Goal: Navigation & Orientation: Find specific page/section

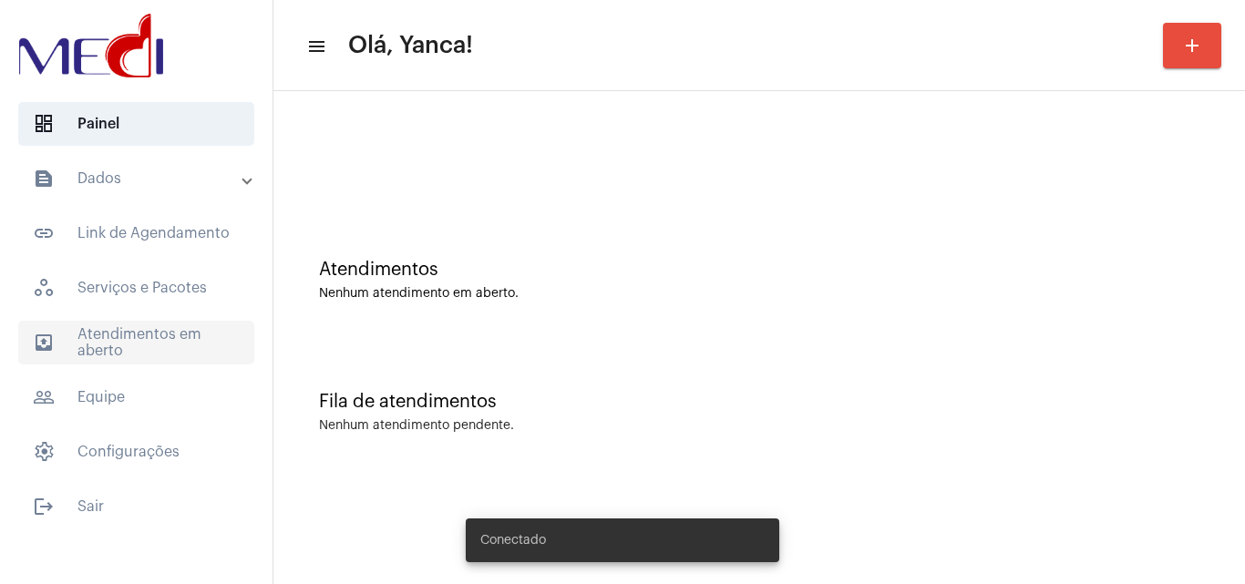
click at [170, 338] on span "outbox_outline Atendimentos em aberto" at bounding box center [136, 343] width 236 height 44
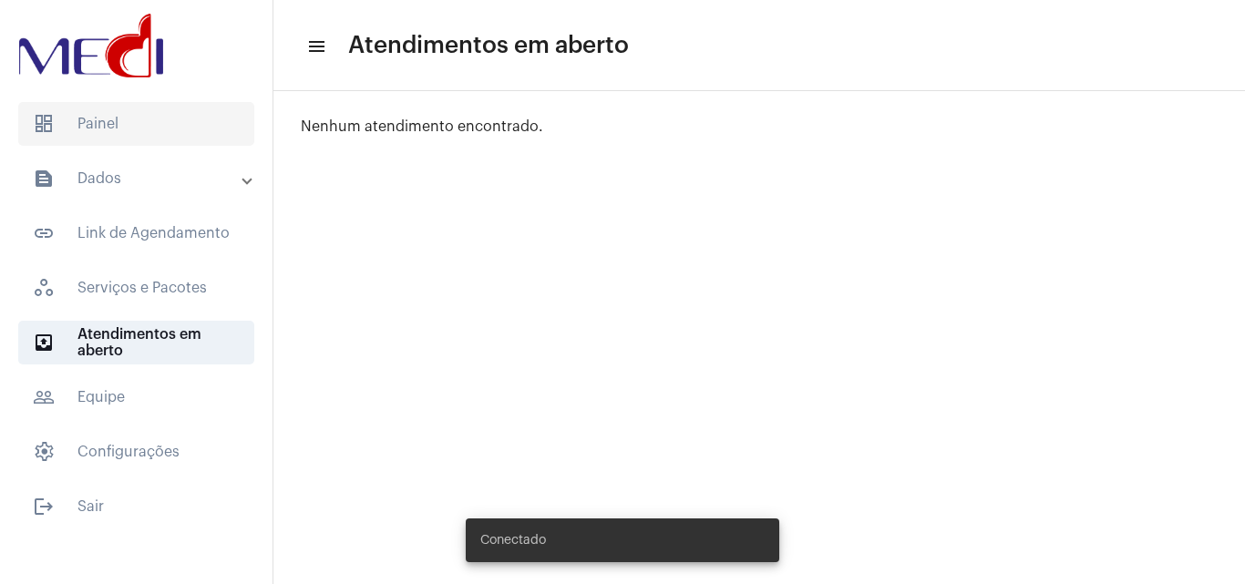
click at [146, 118] on span "dashboard Painel" at bounding box center [136, 124] width 236 height 44
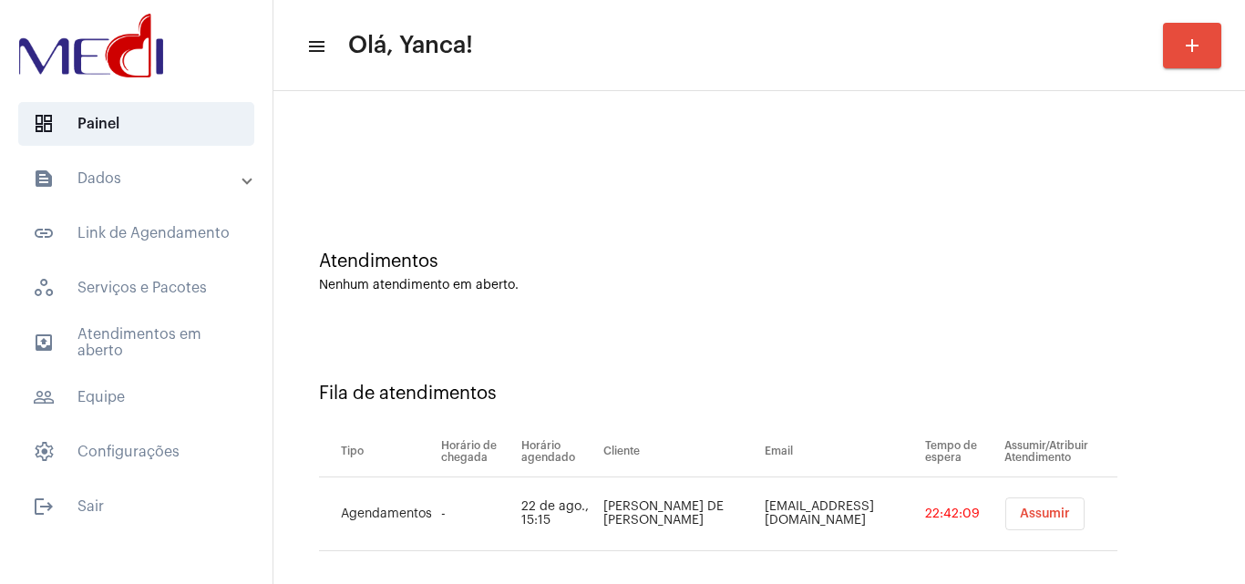
scroll to position [25, 0]
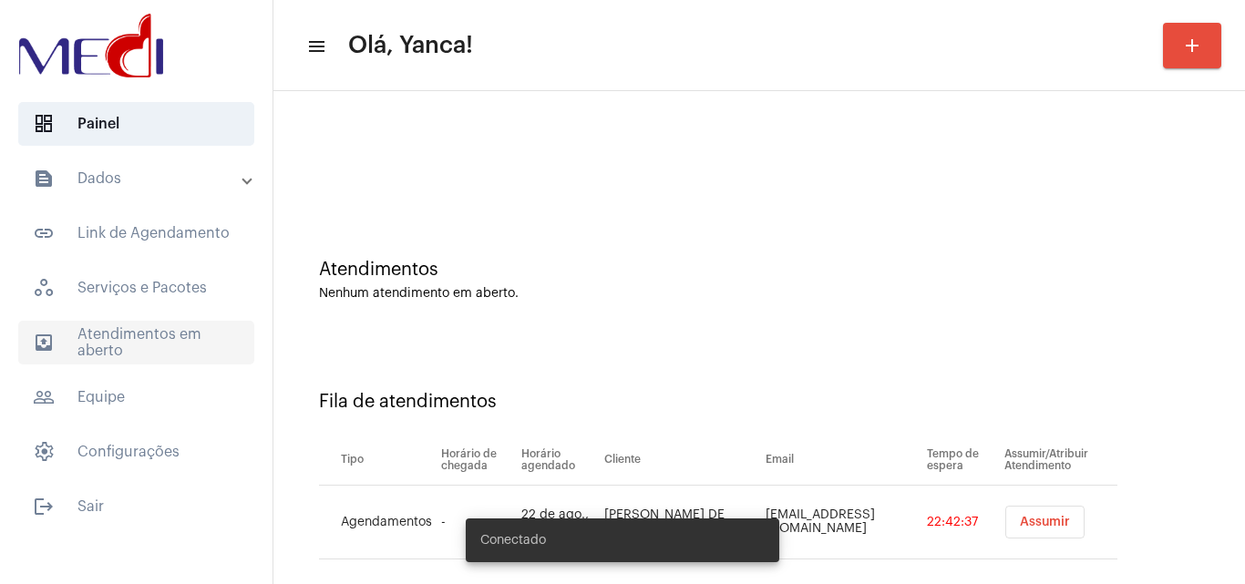
click at [190, 345] on span "outbox_outline Atendimentos em aberto" at bounding box center [136, 343] width 236 height 44
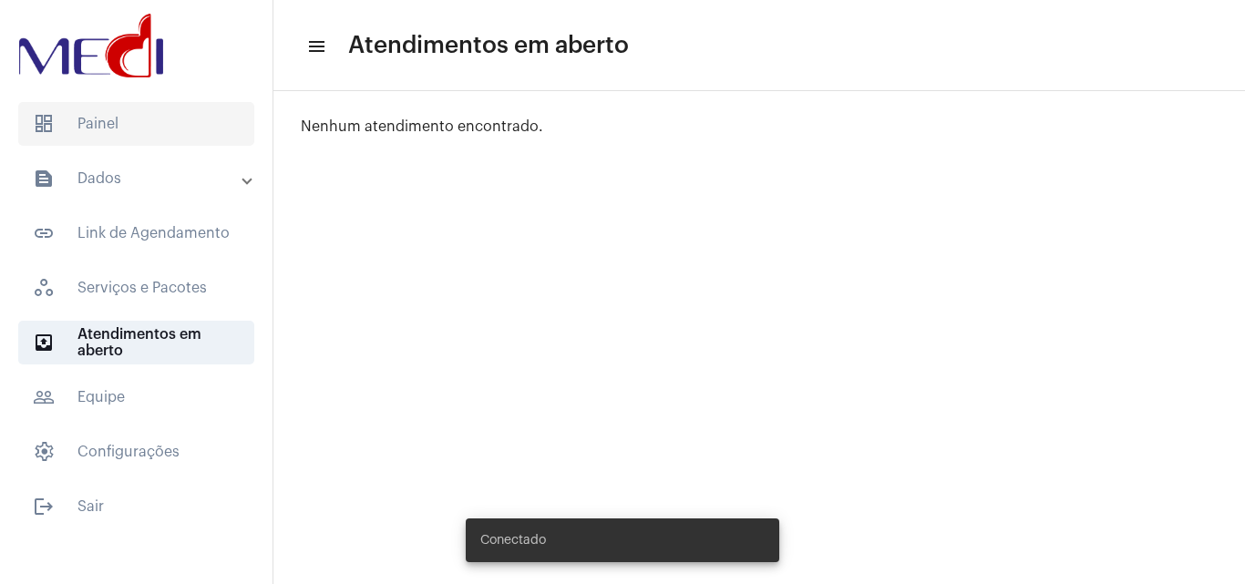
click at [82, 131] on span "dashboard Painel" at bounding box center [136, 124] width 236 height 44
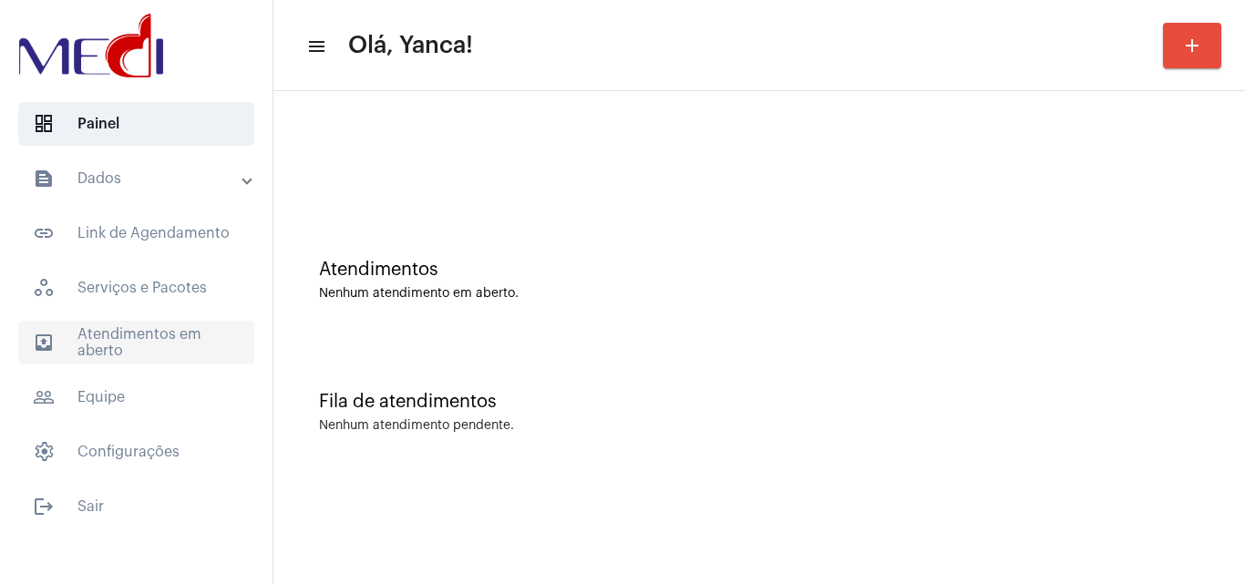
click at [134, 336] on span "outbox_outline Atendimentos em aberto" at bounding box center [136, 343] width 236 height 44
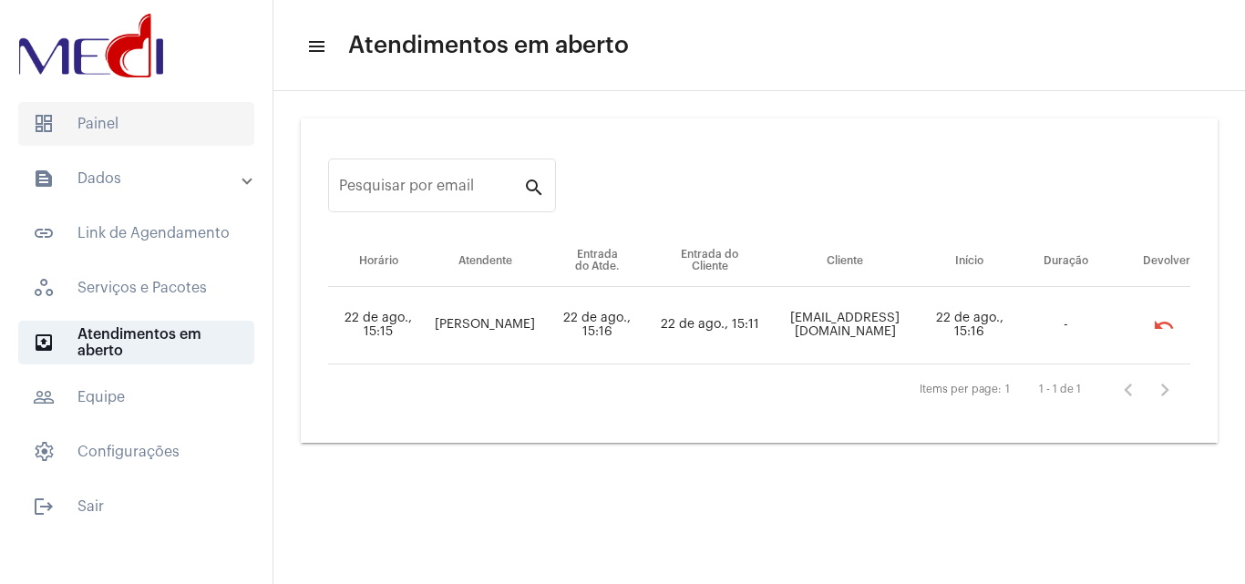
click at [112, 126] on span "dashboard Painel" at bounding box center [136, 124] width 236 height 44
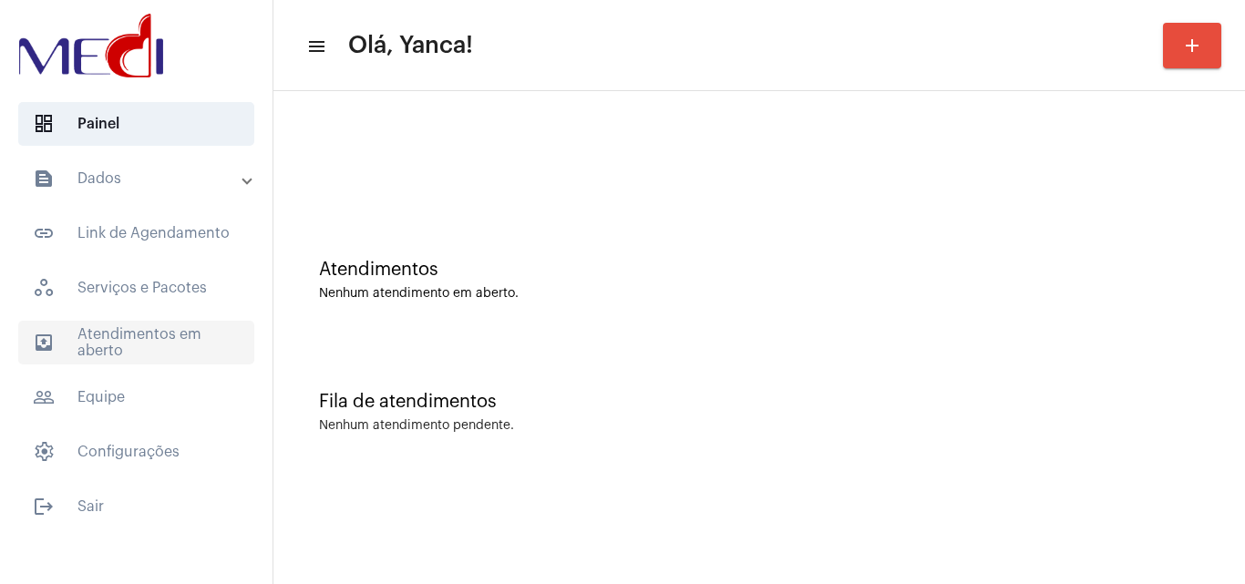
click at [156, 356] on span "outbox_outline Atendimentos em aberto" at bounding box center [136, 343] width 236 height 44
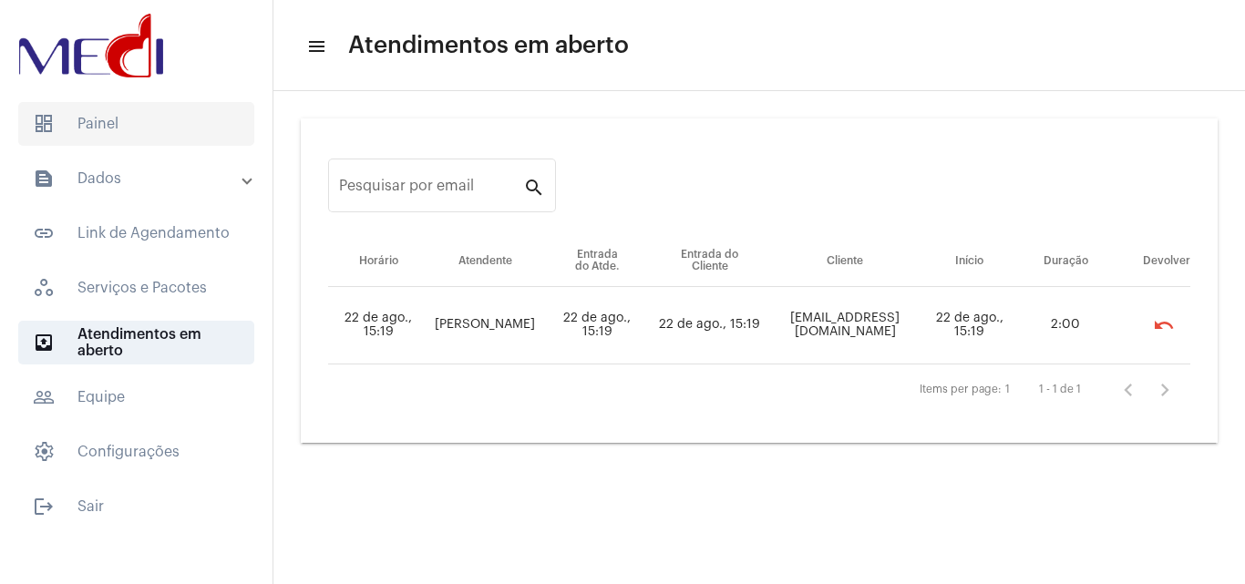
click at [110, 120] on span "dashboard Painel" at bounding box center [136, 124] width 236 height 44
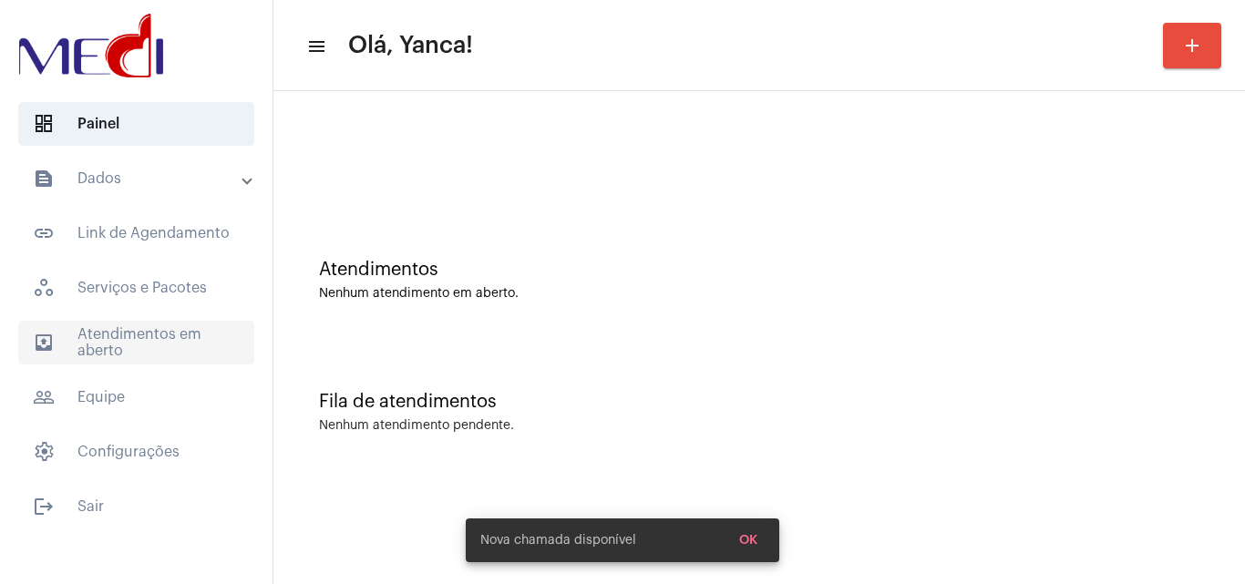
click at [134, 346] on span "outbox_outline Atendimentos em aberto" at bounding box center [136, 343] width 236 height 44
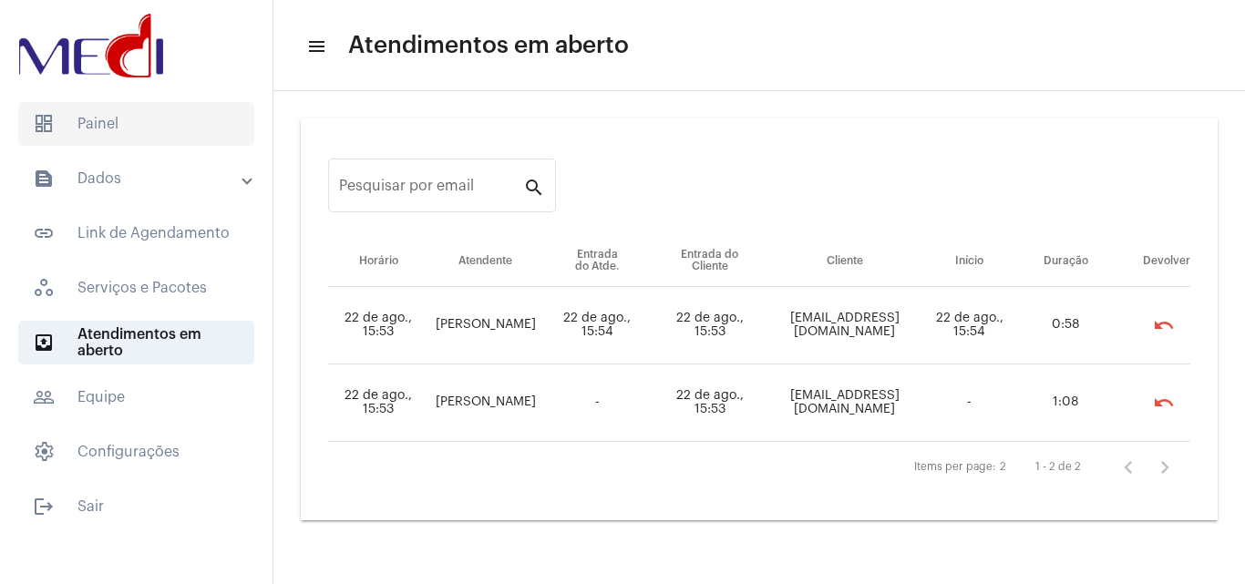
click at [144, 108] on span "dashboard Painel" at bounding box center [136, 124] width 236 height 44
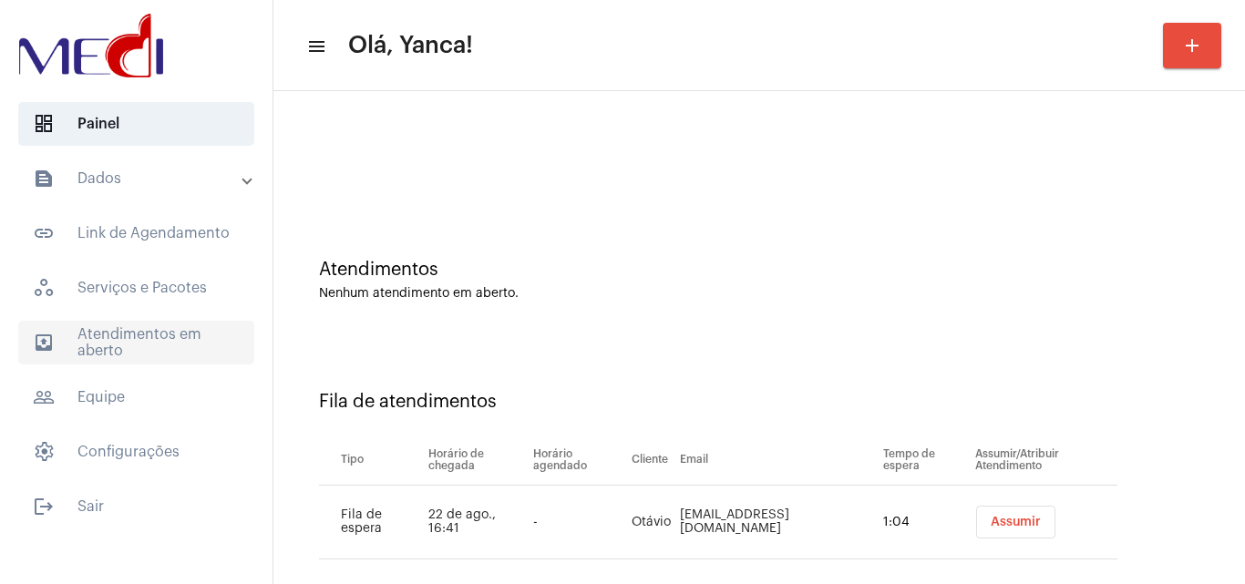
click at [93, 325] on span "outbox_outline Atendimentos em aberto" at bounding box center [136, 343] width 236 height 44
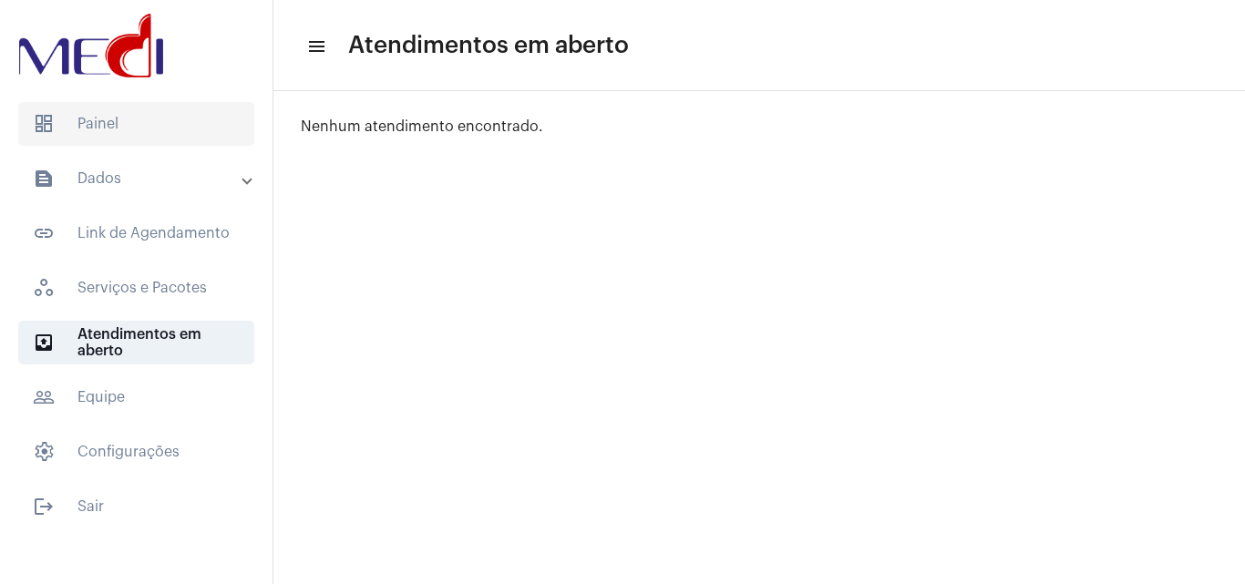
click at [148, 124] on span "dashboard Painel" at bounding box center [136, 124] width 236 height 44
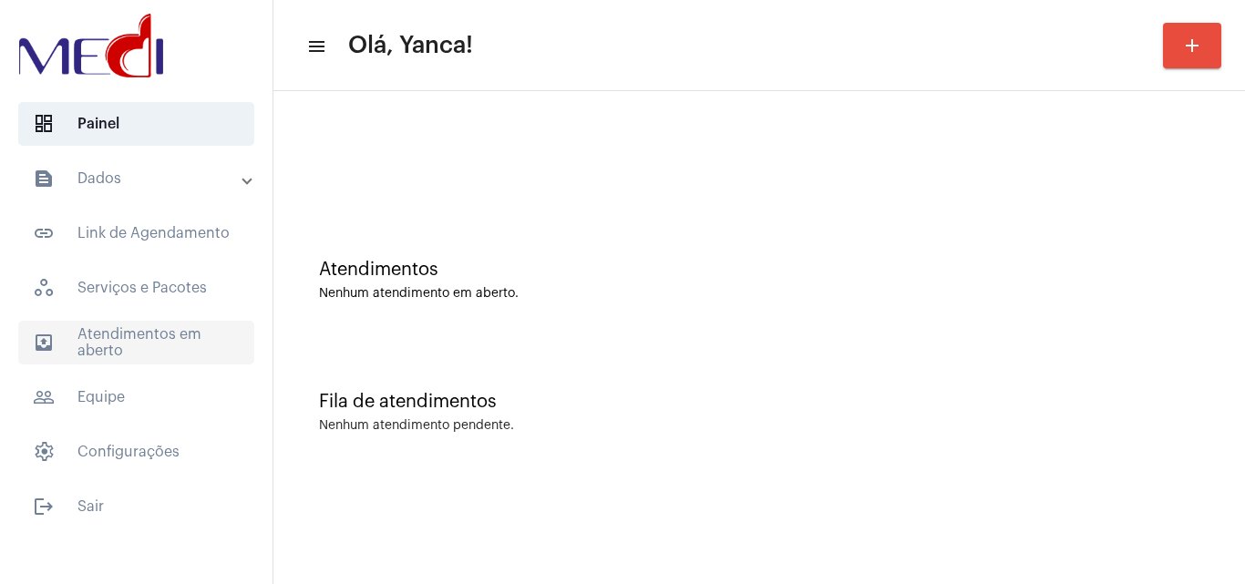
click at [137, 357] on span "outbox_outline Atendimentos em aberto" at bounding box center [136, 343] width 236 height 44
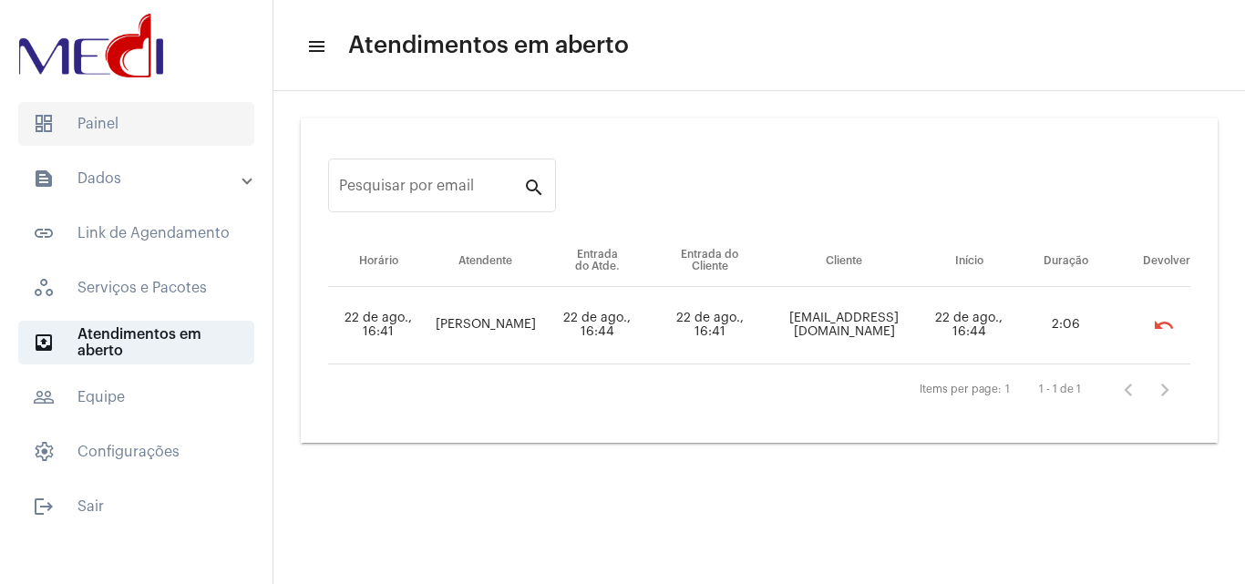
click at [136, 102] on span "dashboard Painel" at bounding box center [136, 124] width 236 height 44
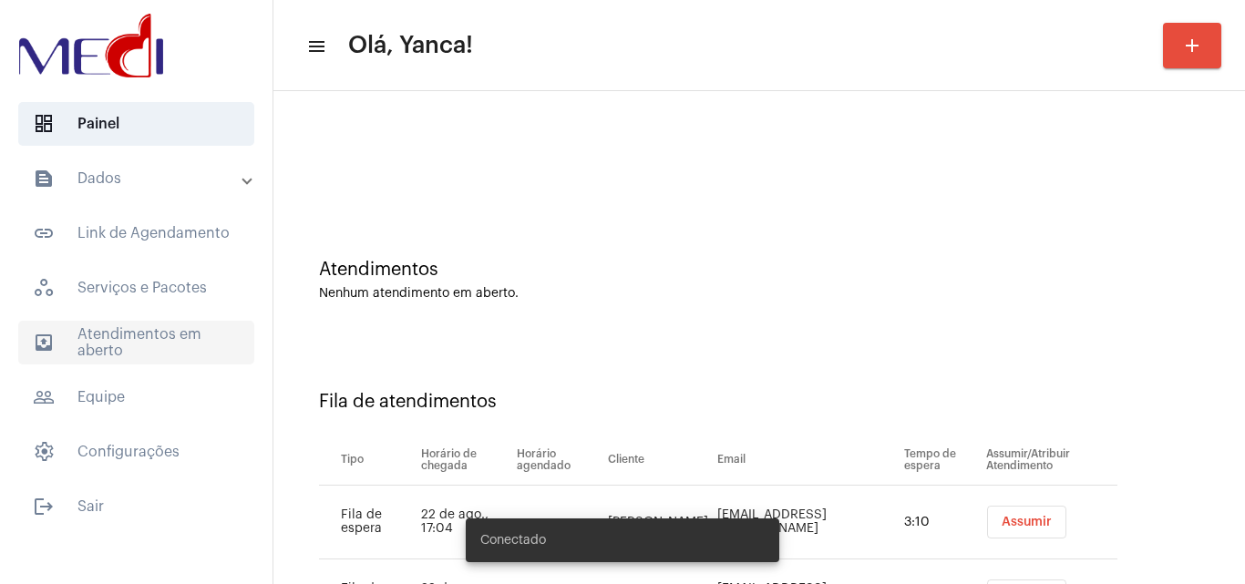
click at [139, 346] on span "outbox_outline Atendimentos em aberto" at bounding box center [136, 343] width 236 height 44
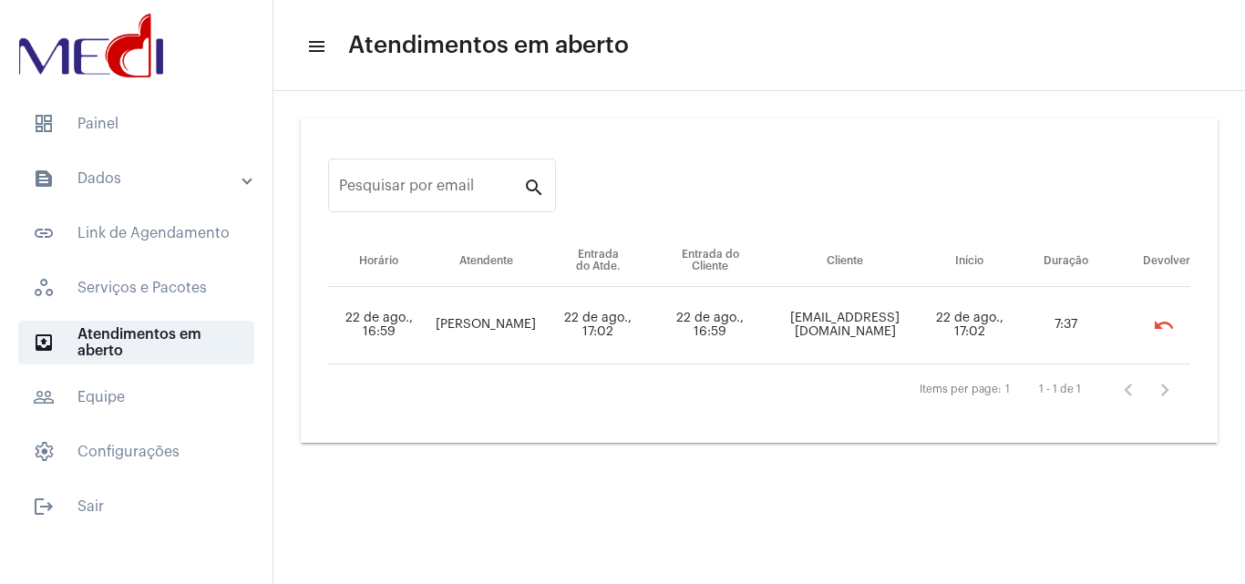
click at [95, 145] on span "dashboard Painel" at bounding box center [136, 124] width 236 height 44
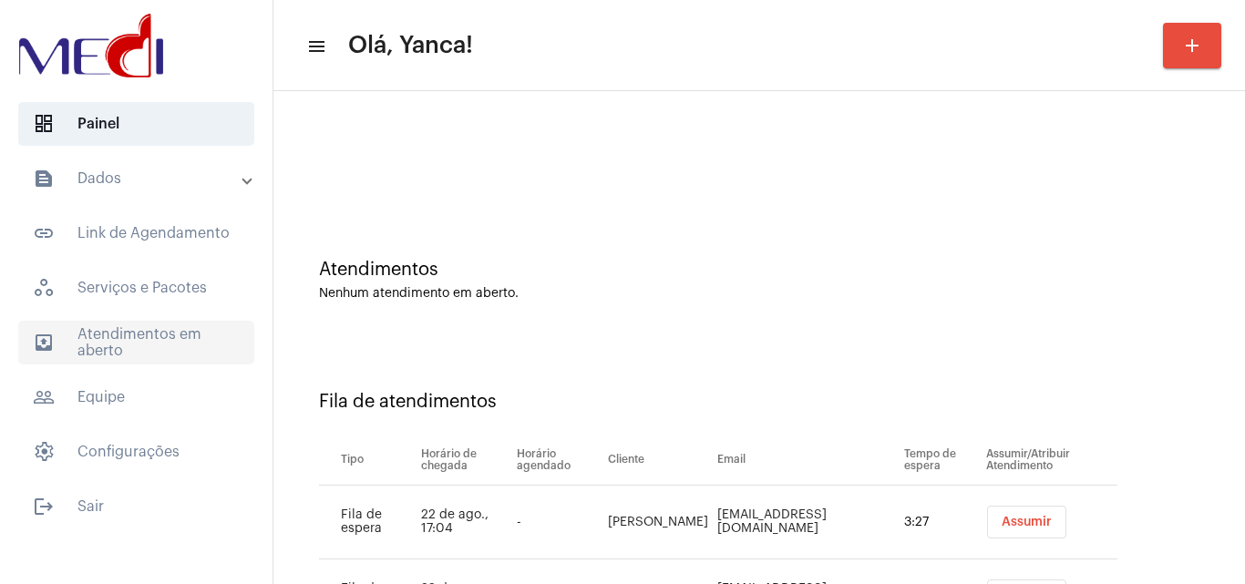
click at [196, 345] on span "outbox_outline Atendimentos em aberto" at bounding box center [136, 343] width 236 height 44
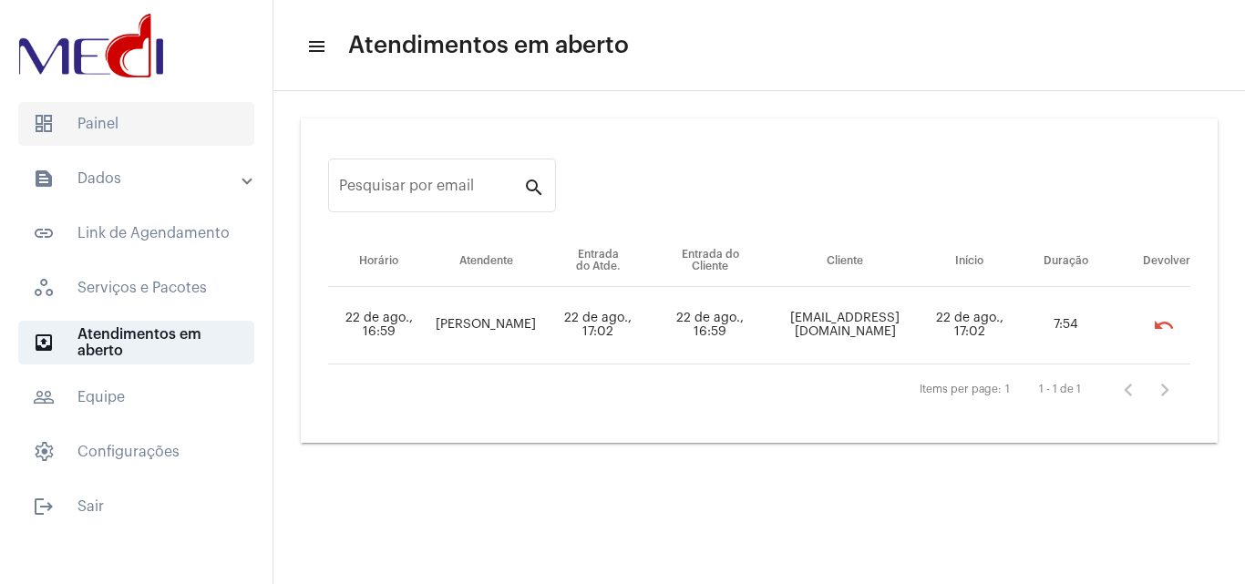
click at [116, 139] on span "dashboard Painel" at bounding box center [136, 124] width 236 height 44
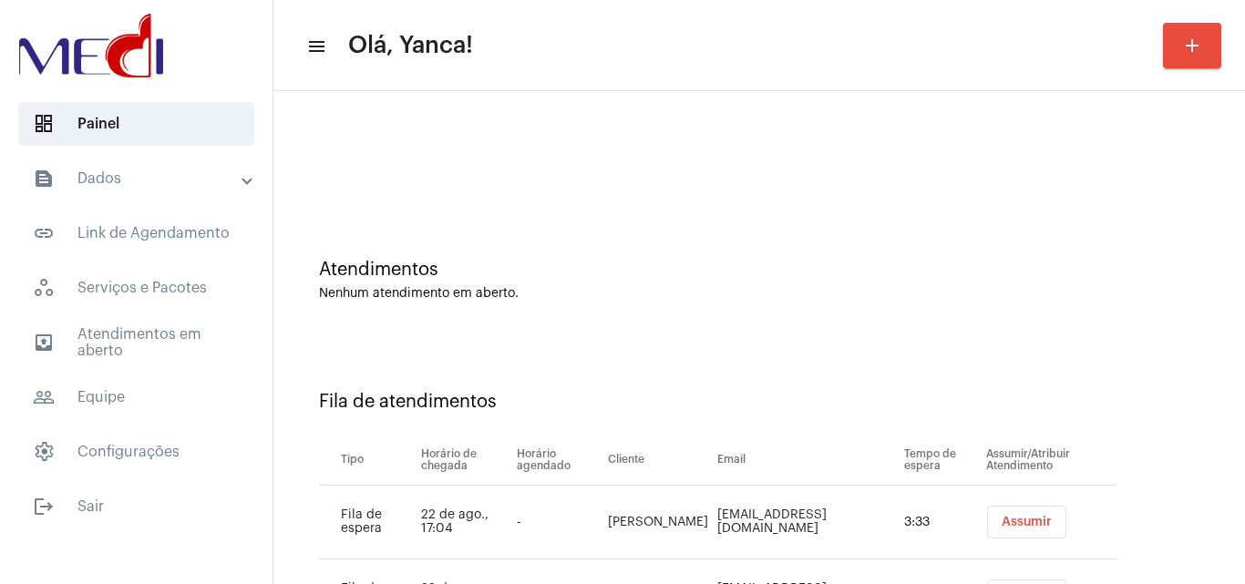
scroll to position [98, 0]
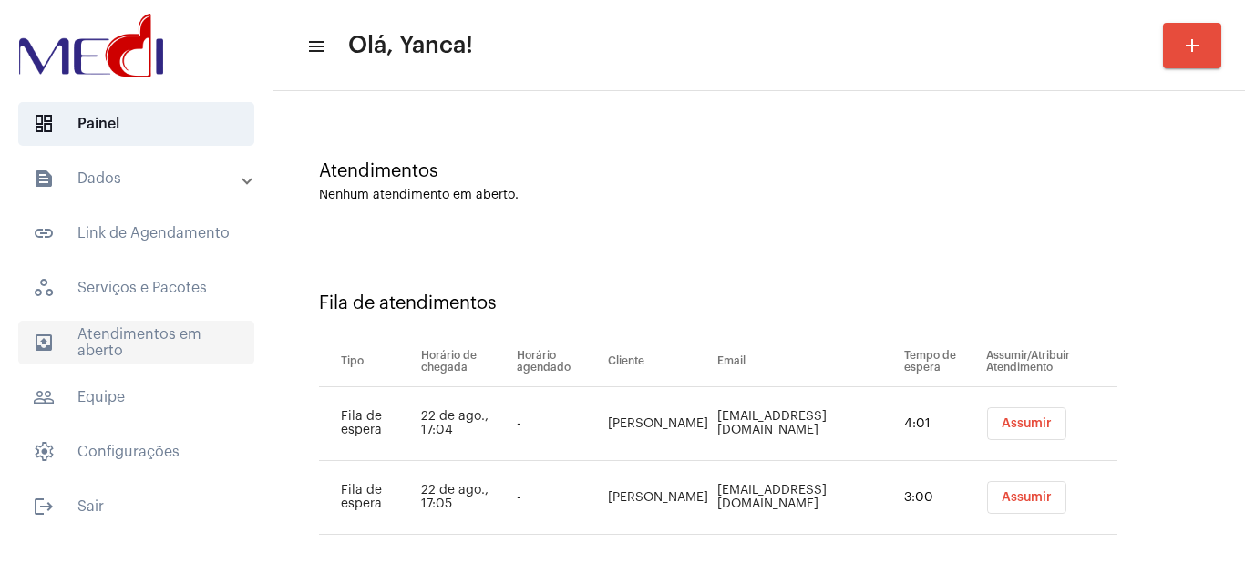
click at [174, 339] on span "outbox_outline Atendimentos em aberto" at bounding box center [136, 343] width 236 height 44
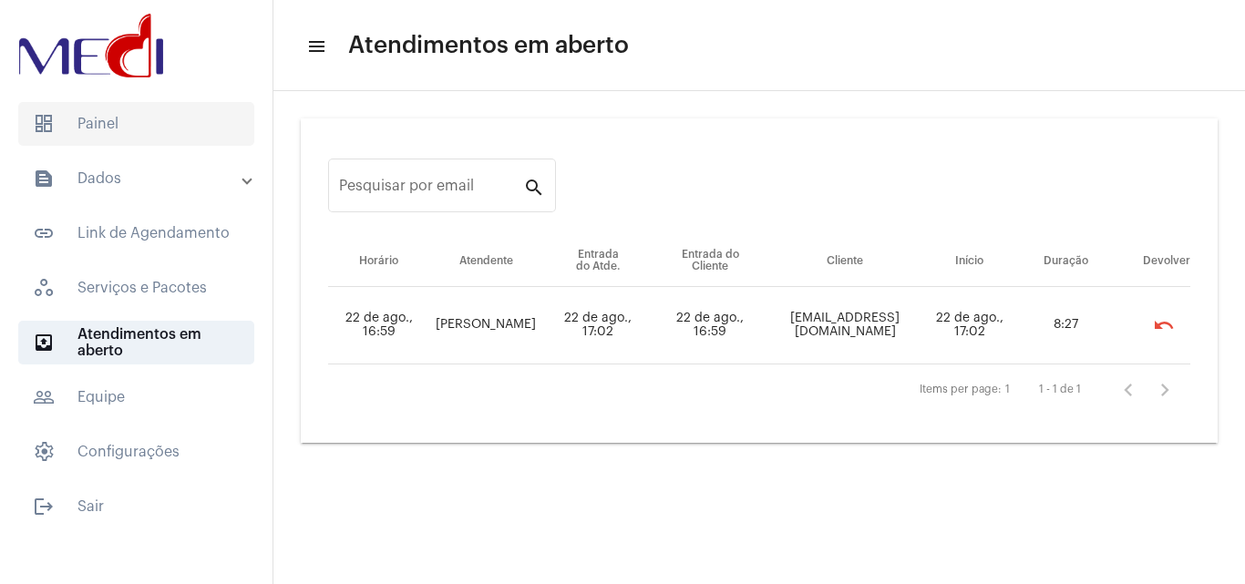
click at [163, 125] on span "dashboard Painel" at bounding box center [136, 124] width 236 height 44
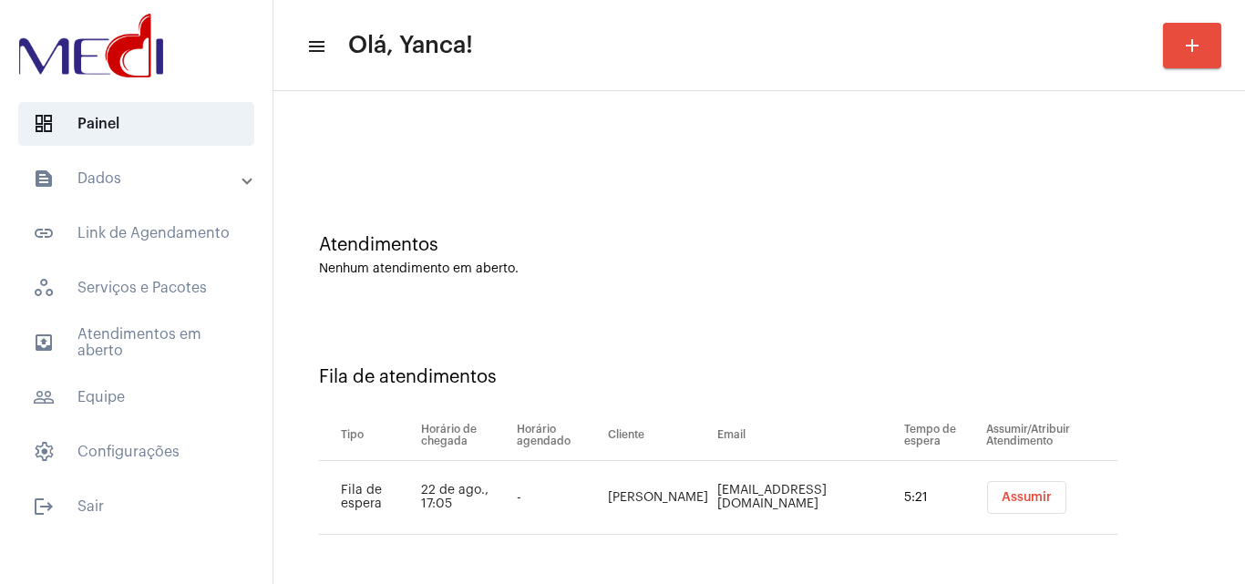
scroll to position [25, 0]
click at [142, 331] on span "outbox_outline Atendimentos em aberto" at bounding box center [136, 343] width 236 height 44
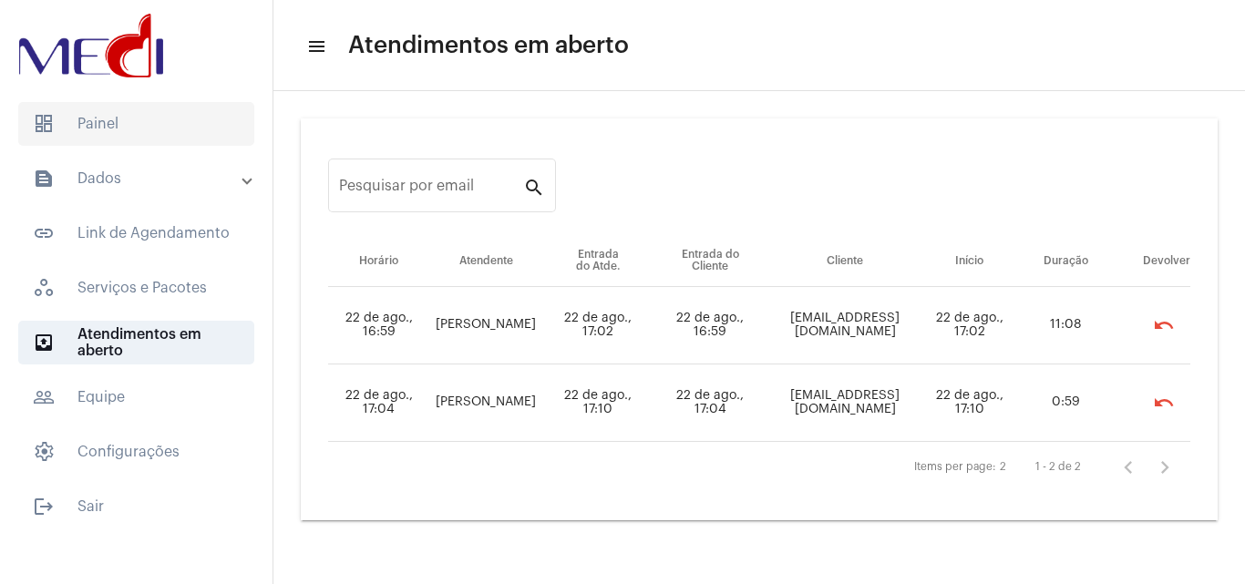
drag, startPoint x: 140, startPoint y: 132, endPoint x: 139, endPoint y: 145, distance: 12.8
click at [139, 137] on span "dashboard Painel" at bounding box center [136, 124] width 236 height 44
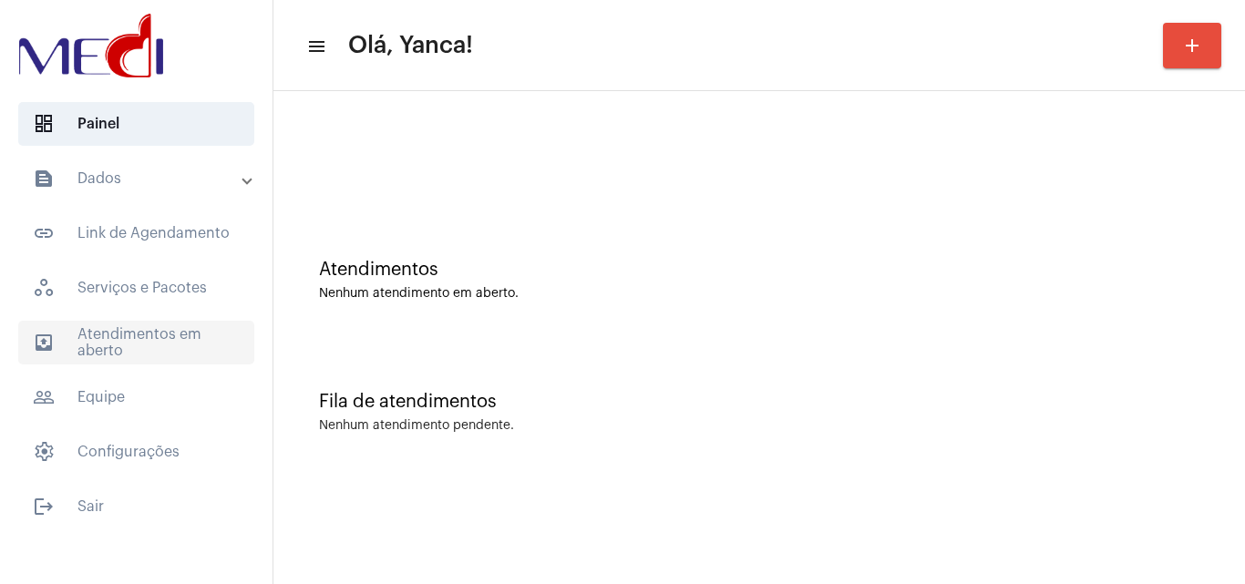
click at [120, 361] on span "outbox_outline Atendimentos em aberto" at bounding box center [136, 343] width 236 height 44
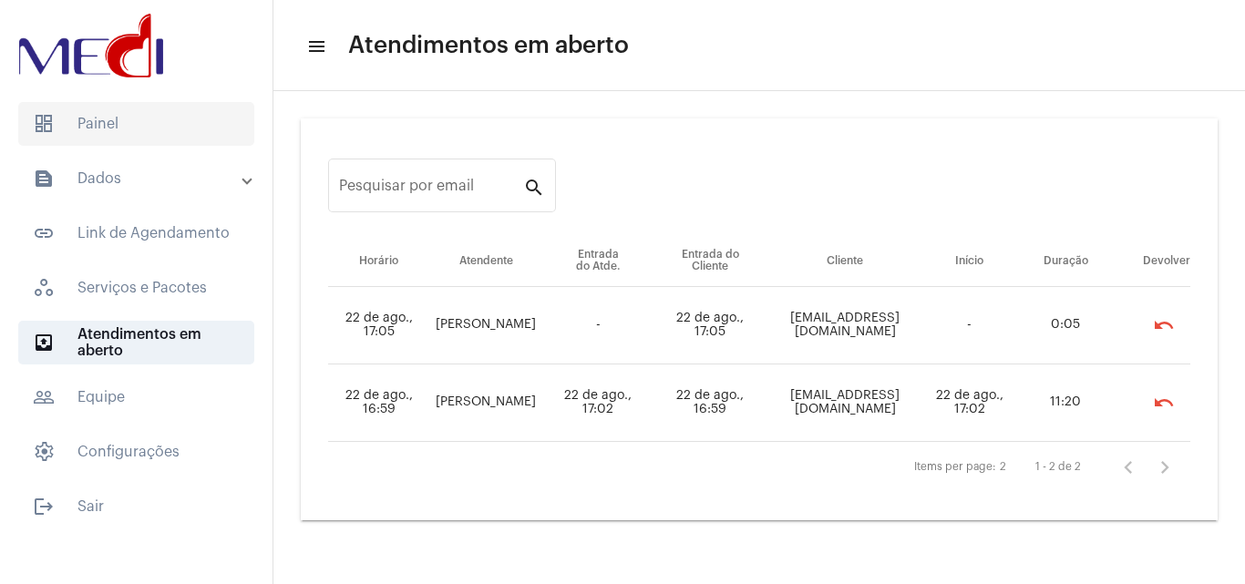
click at [134, 122] on span "dashboard Painel" at bounding box center [136, 124] width 236 height 44
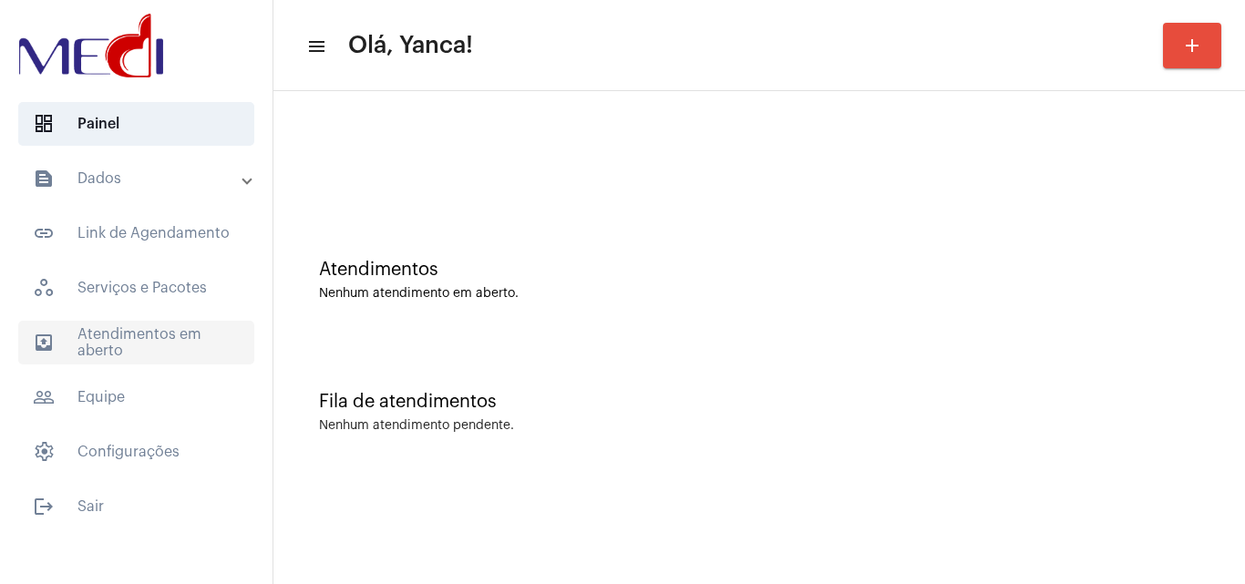
click at [143, 356] on span "outbox_outline Atendimentos em aberto" at bounding box center [136, 343] width 236 height 44
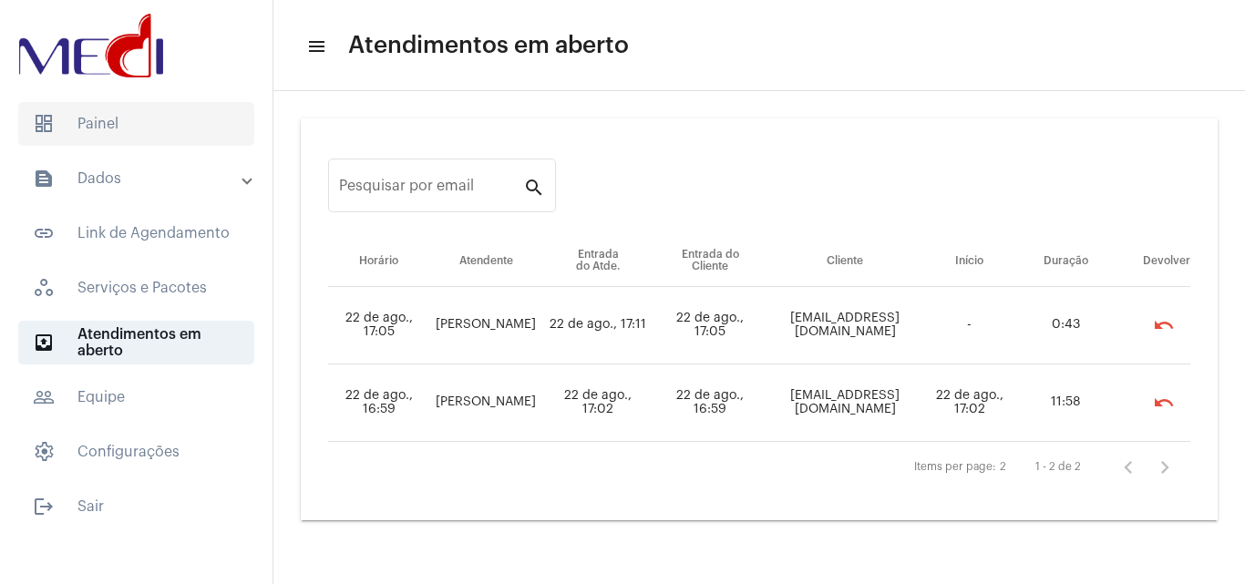
click at [139, 123] on span "dashboard Painel" at bounding box center [136, 124] width 236 height 44
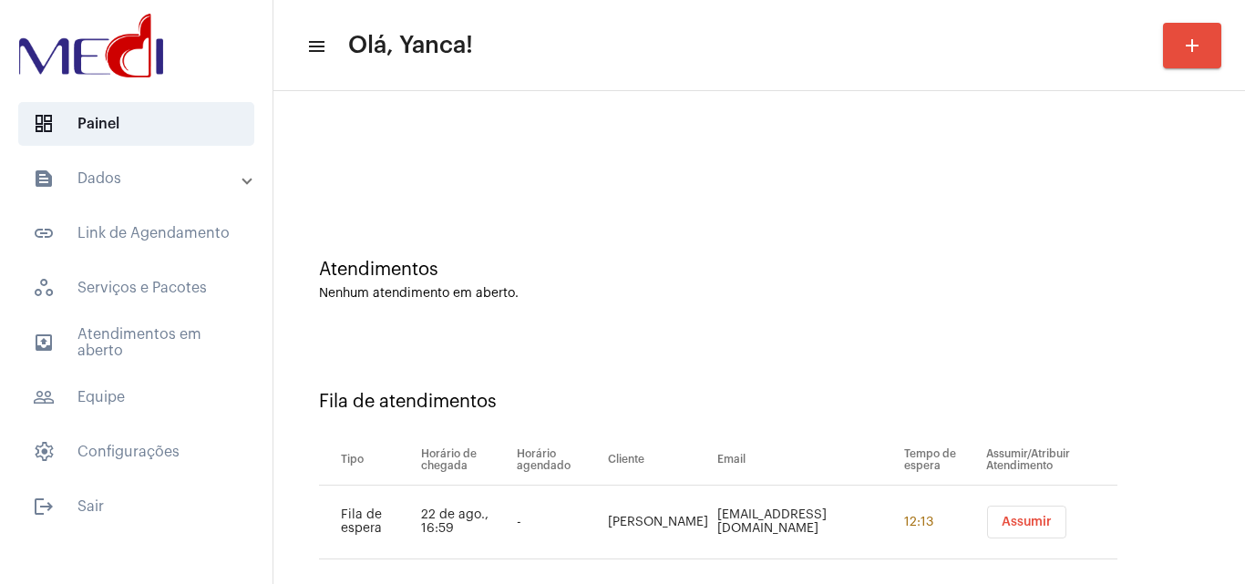
scroll to position [25, 0]
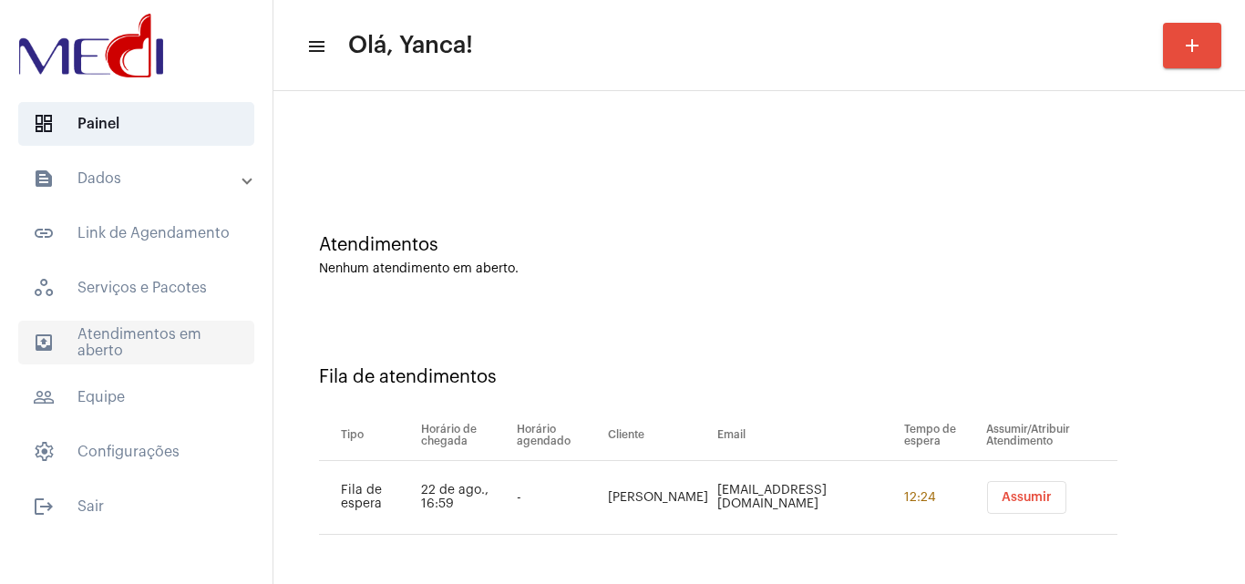
click at [120, 332] on span "outbox_outline Atendimentos em aberto" at bounding box center [136, 343] width 236 height 44
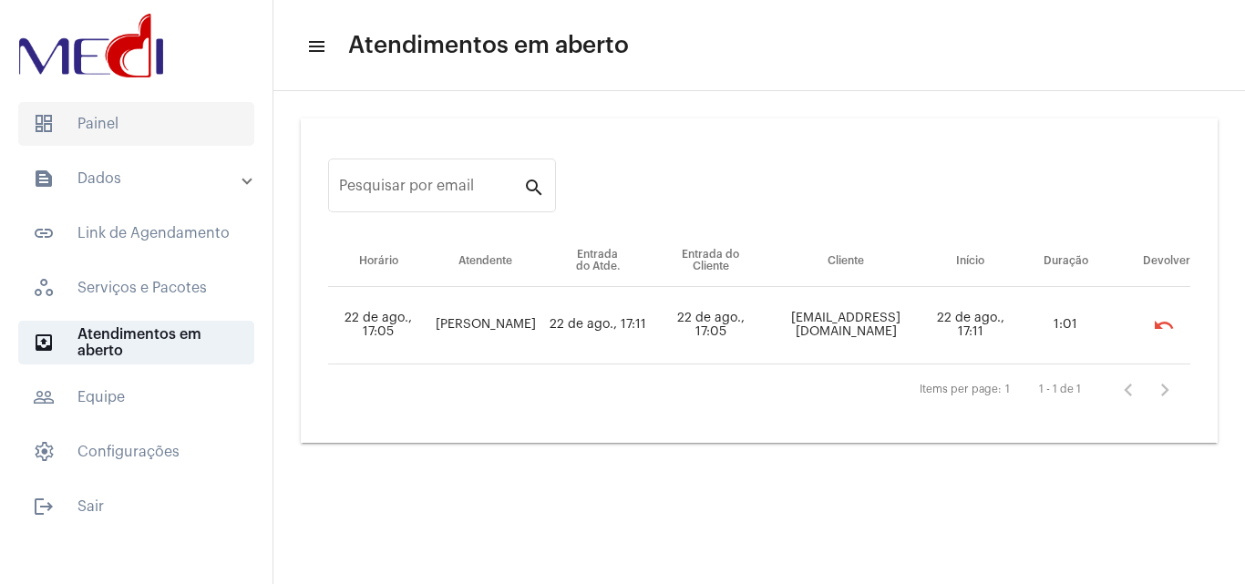
click at [112, 138] on span "dashboard Painel" at bounding box center [136, 124] width 236 height 44
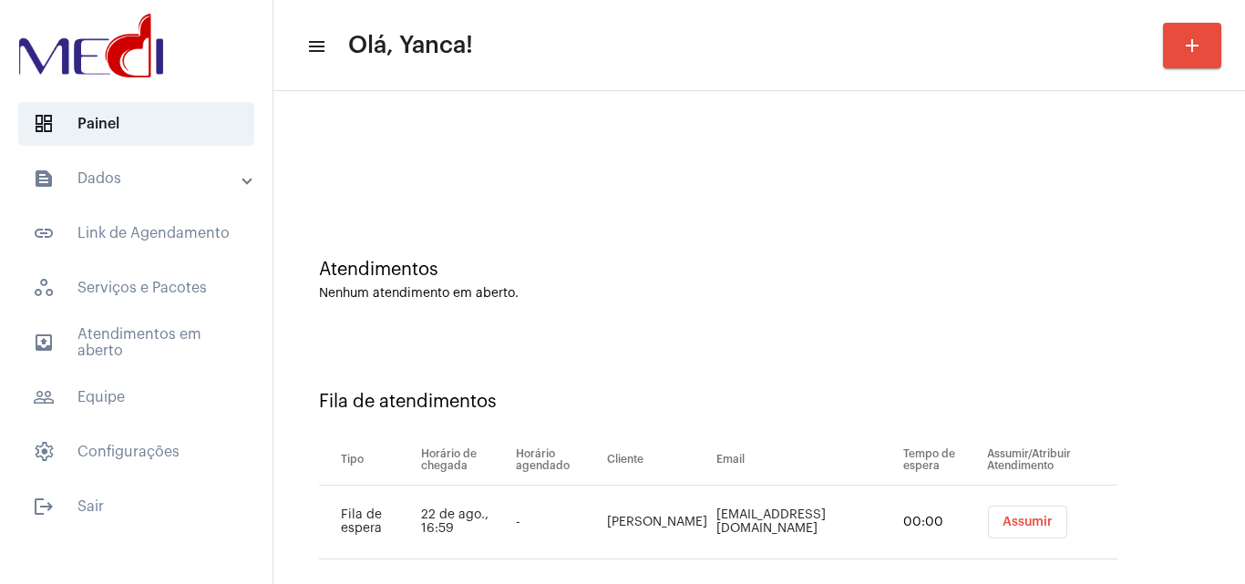
scroll to position [25, 0]
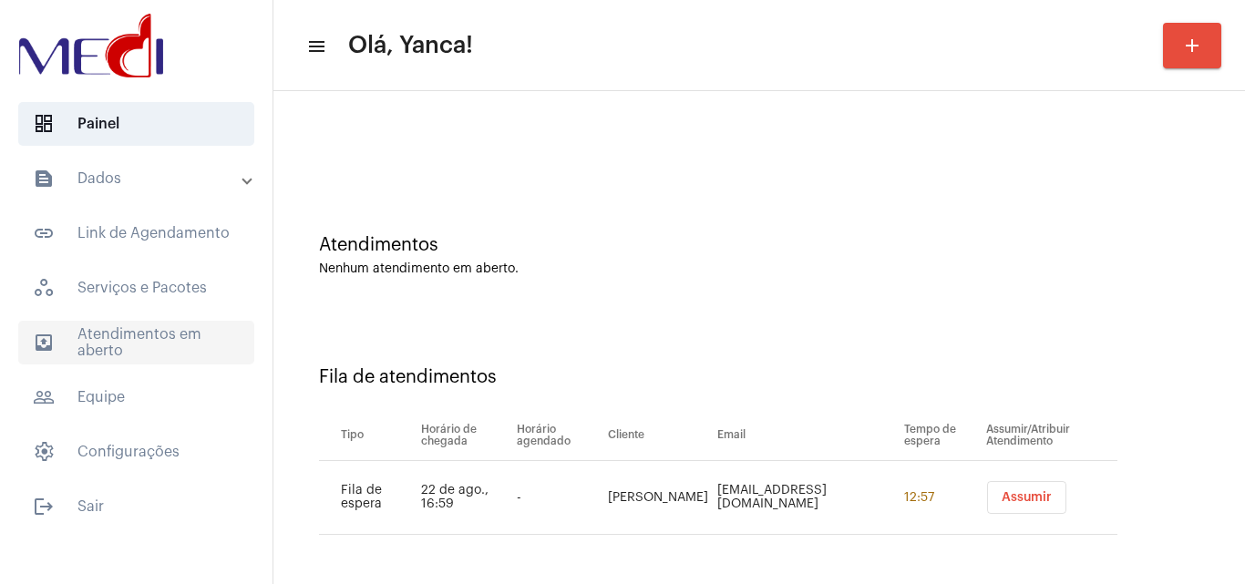
click at [147, 350] on span "outbox_outline Atendimentos em aberto" at bounding box center [136, 343] width 236 height 44
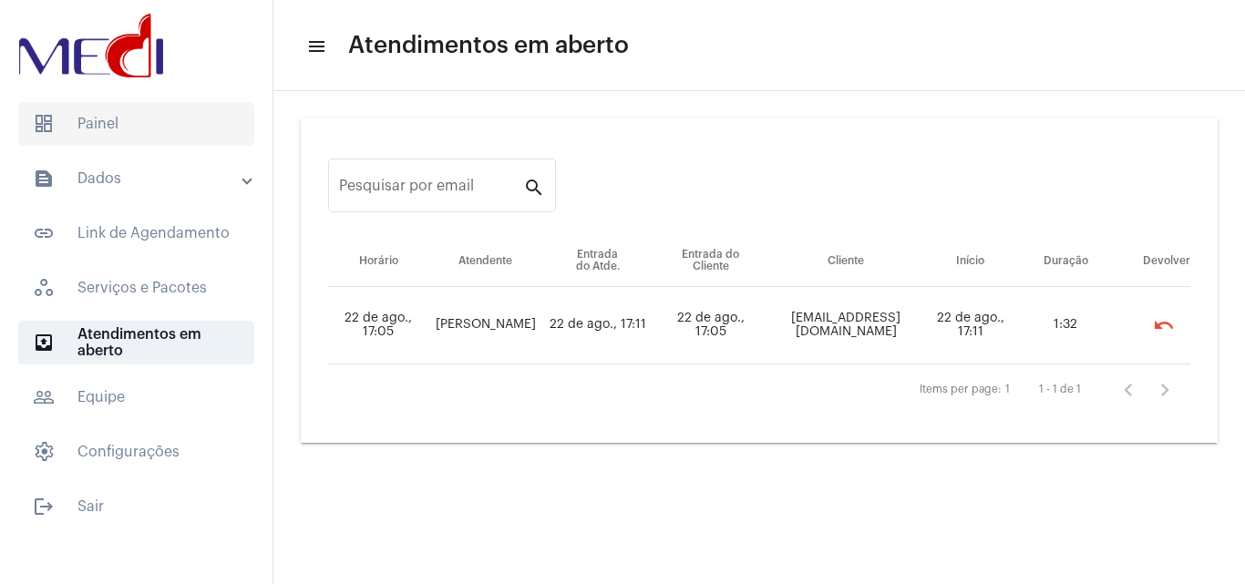
click at [135, 129] on span "dashboard Painel" at bounding box center [136, 124] width 236 height 44
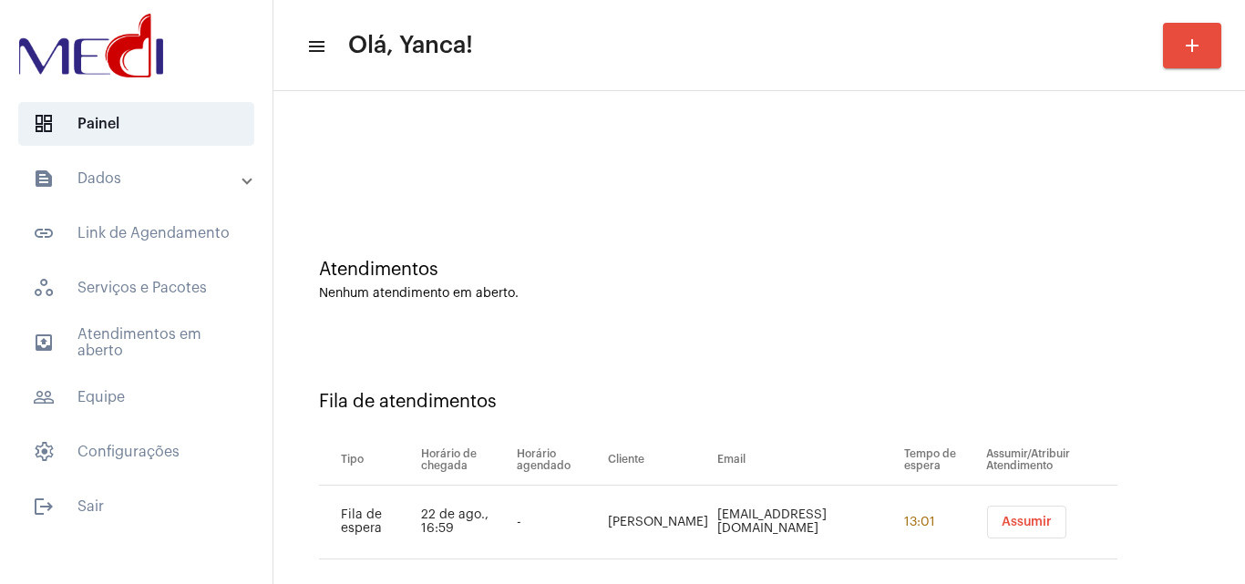
scroll to position [25, 0]
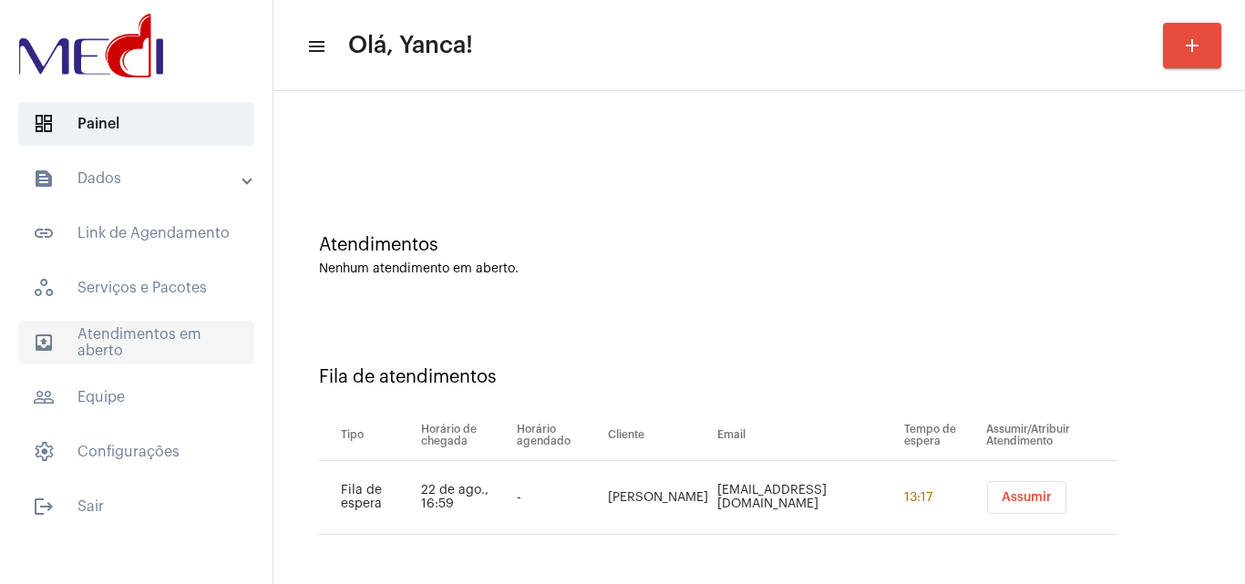
click at [121, 339] on span "outbox_outline Atendimentos em aberto" at bounding box center [136, 343] width 236 height 44
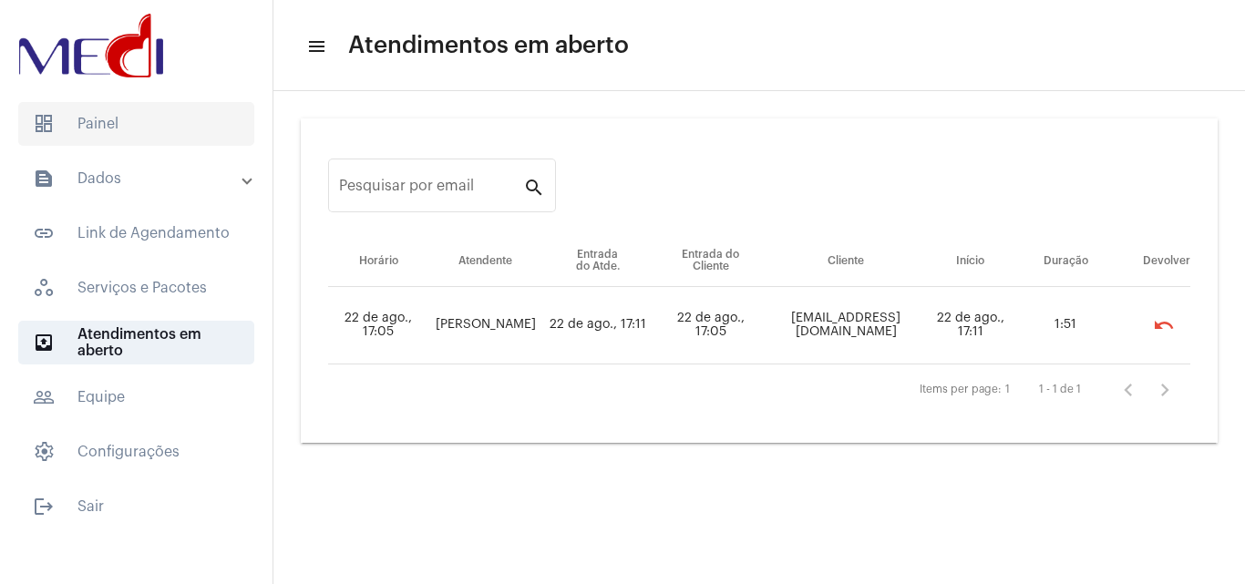
click at [149, 124] on span "dashboard Painel" at bounding box center [136, 124] width 236 height 44
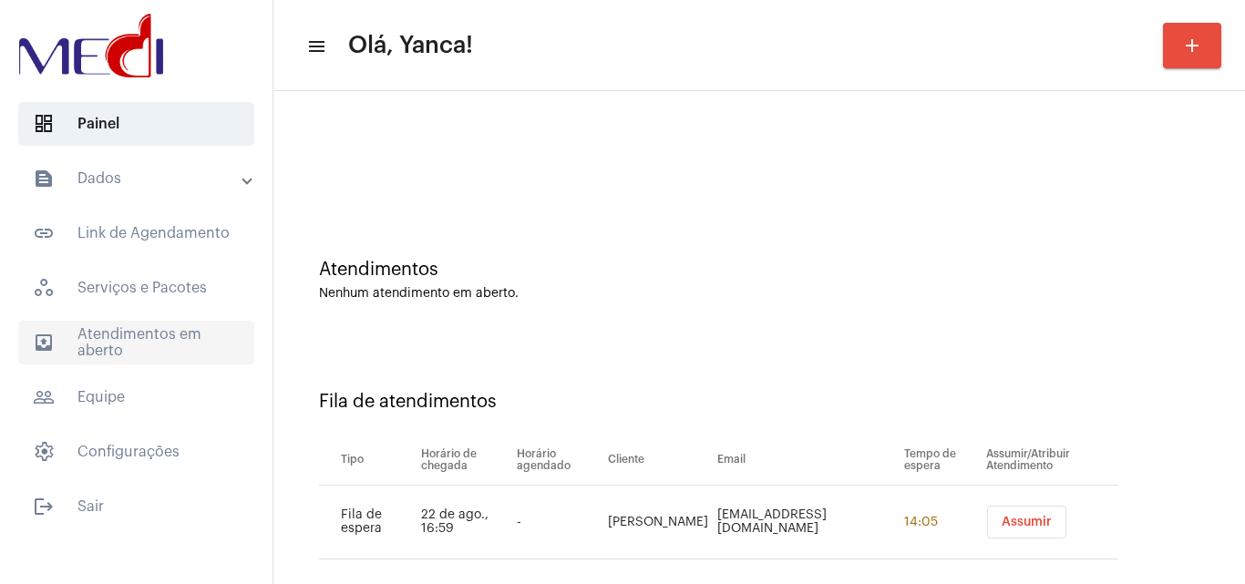
click at [129, 343] on span "outbox_outline Atendimentos em aberto" at bounding box center [136, 343] width 236 height 44
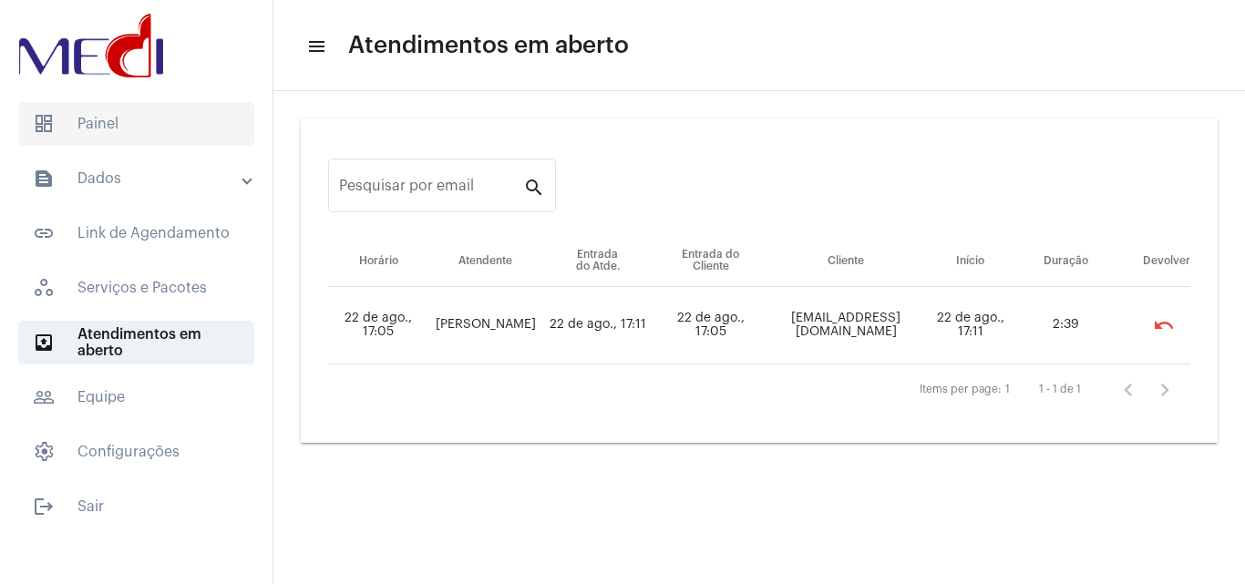
click at [120, 123] on span "dashboard Painel" at bounding box center [136, 124] width 236 height 44
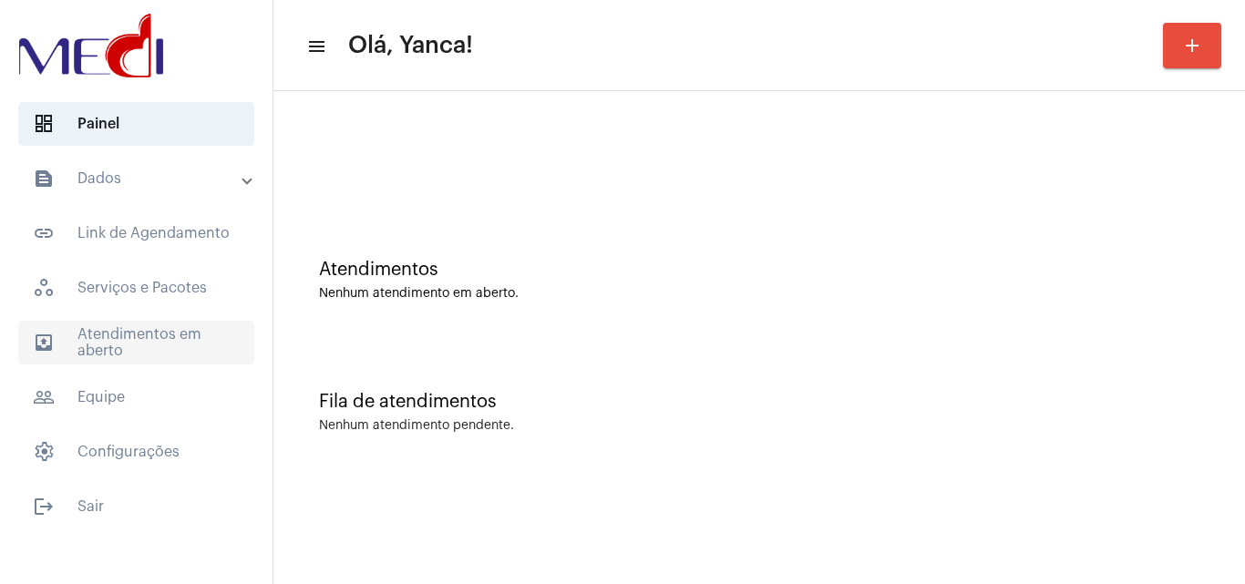
click at [148, 329] on span "outbox_outline Atendimentos em aberto" at bounding box center [136, 343] width 236 height 44
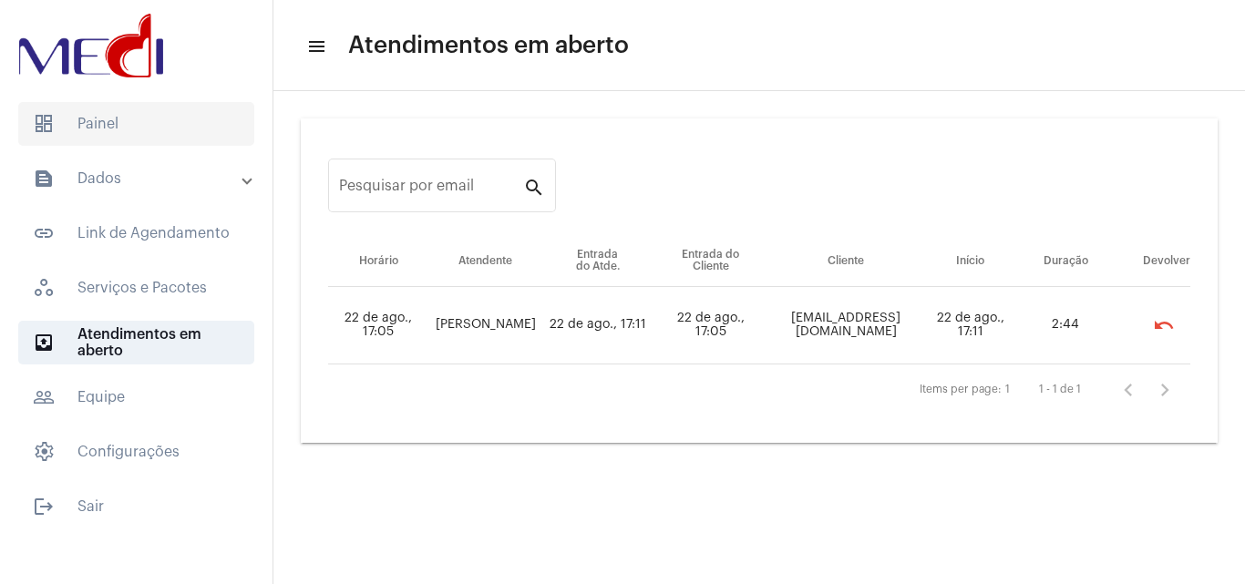
click at [126, 124] on span "dashboard Painel" at bounding box center [136, 124] width 236 height 44
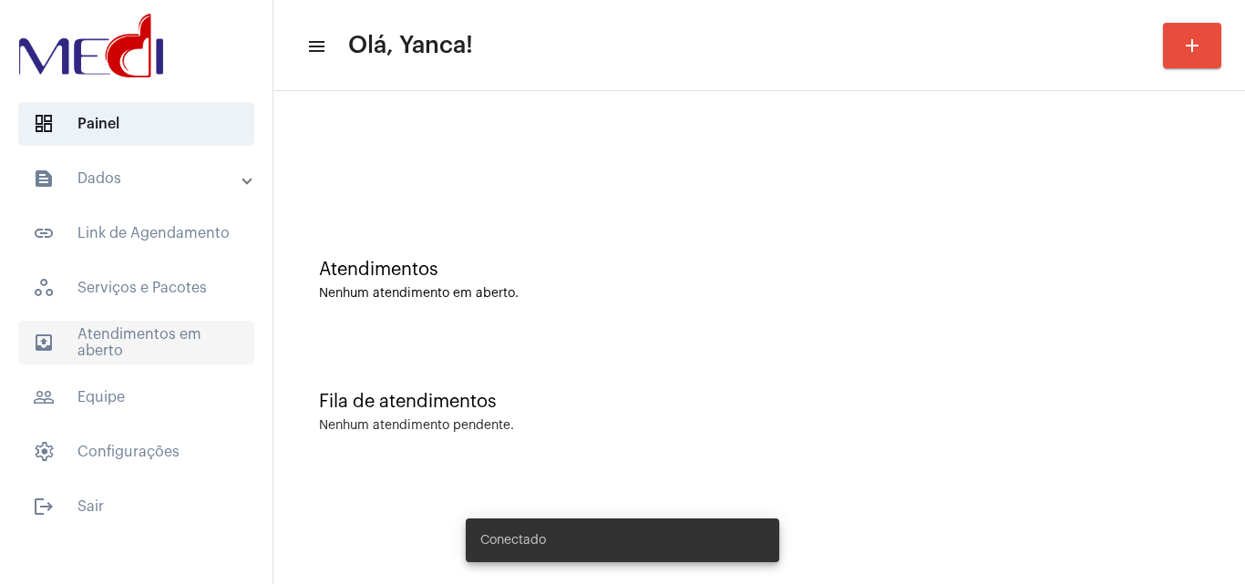
click at [178, 345] on span "outbox_outline Atendimentos em aberto" at bounding box center [136, 343] width 236 height 44
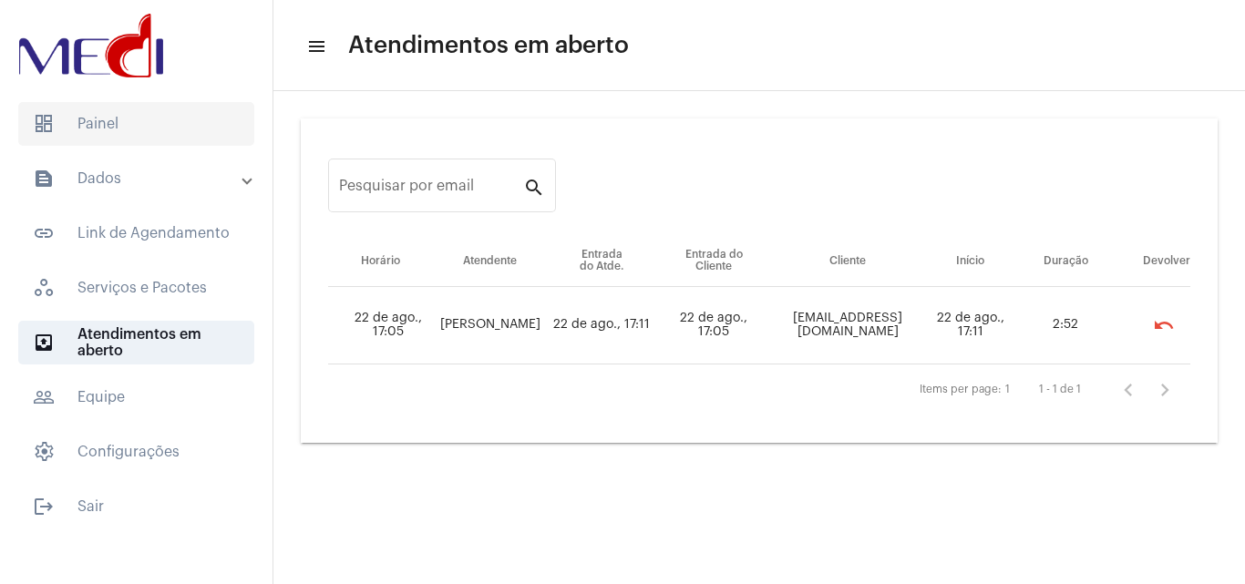
click at [174, 130] on span "dashboard Painel" at bounding box center [136, 124] width 236 height 44
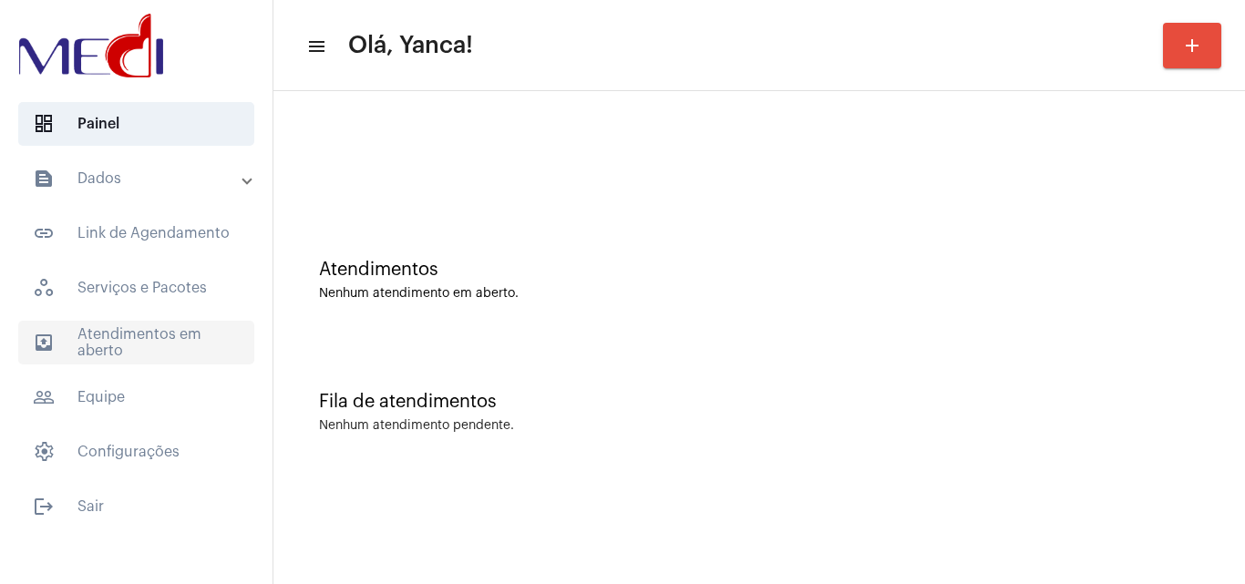
click at [126, 355] on span "outbox_outline Atendimentos em aberto" at bounding box center [136, 343] width 236 height 44
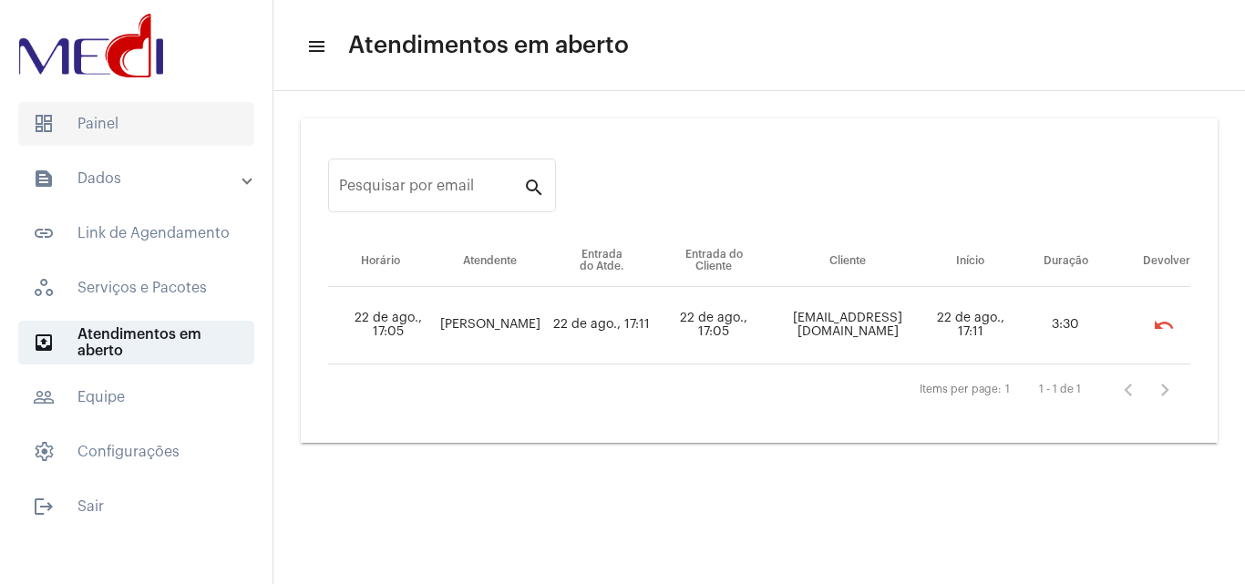
click at [88, 132] on span "dashboard Painel" at bounding box center [136, 124] width 236 height 44
